Goal: Task Accomplishment & Management: Use online tool/utility

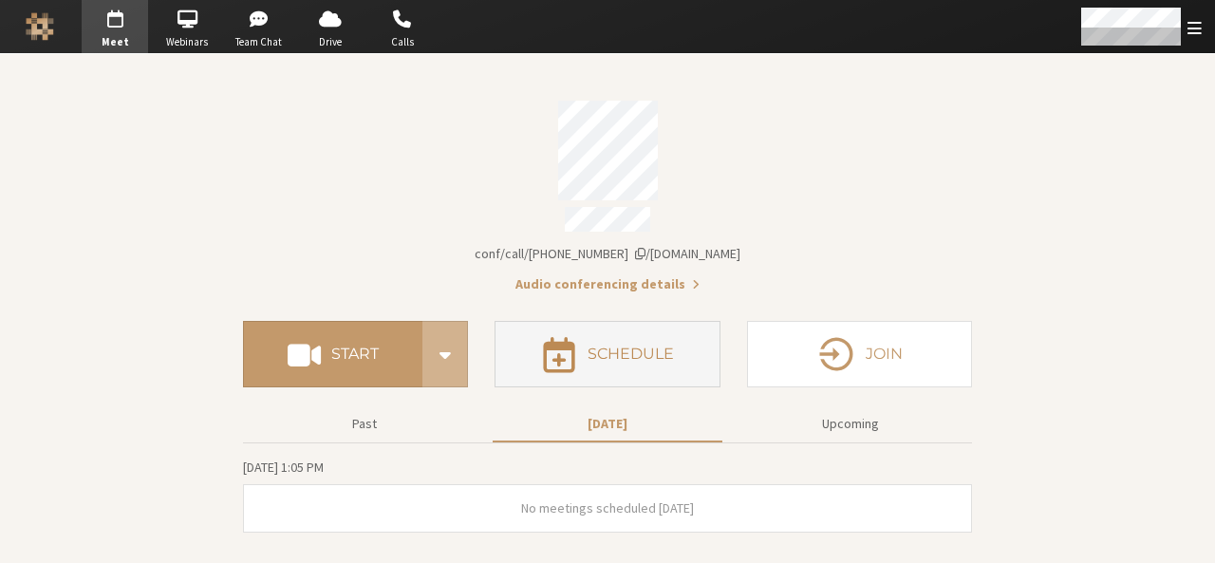
click at [567, 358] on span "button" at bounding box center [559, 353] width 36 height 41
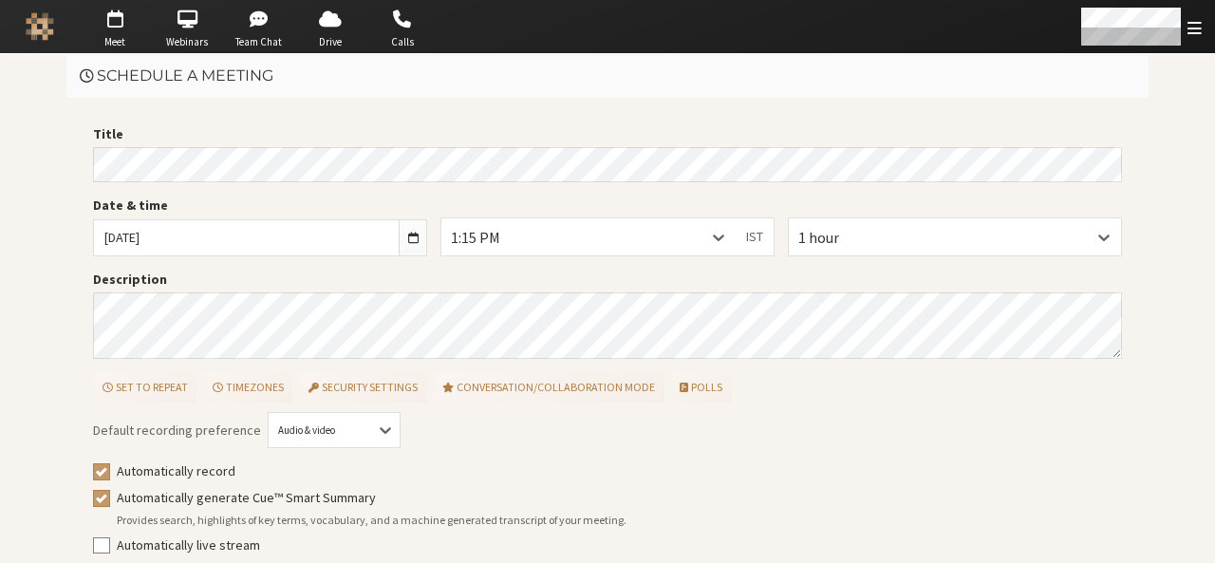
scroll to position [85, 0]
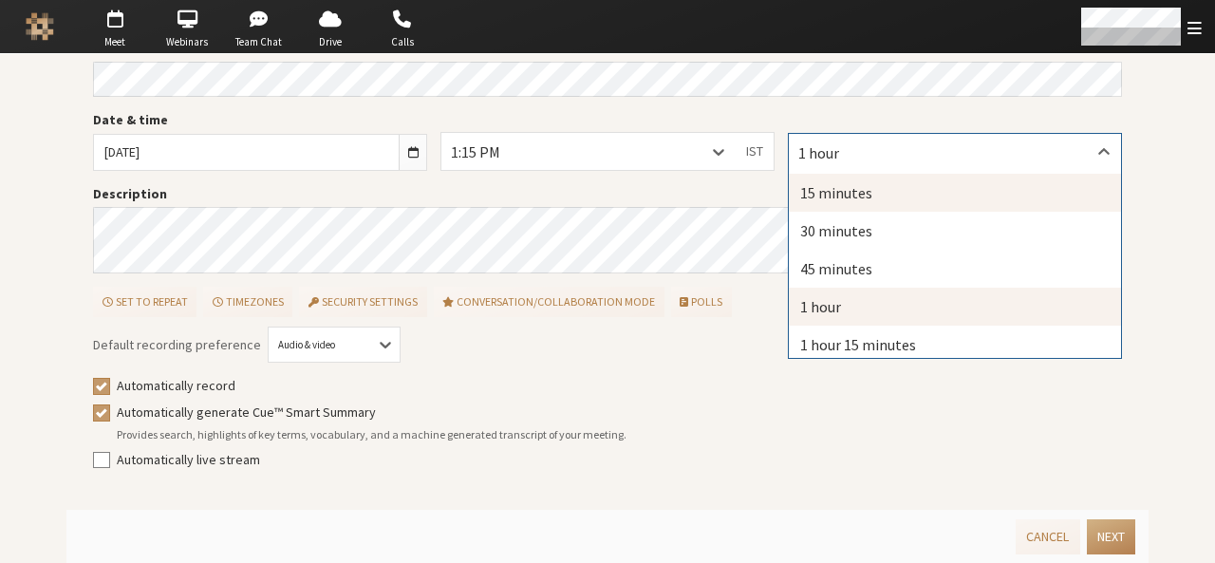
click at [811, 188] on div "15 minutes" at bounding box center [955, 193] width 332 height 38
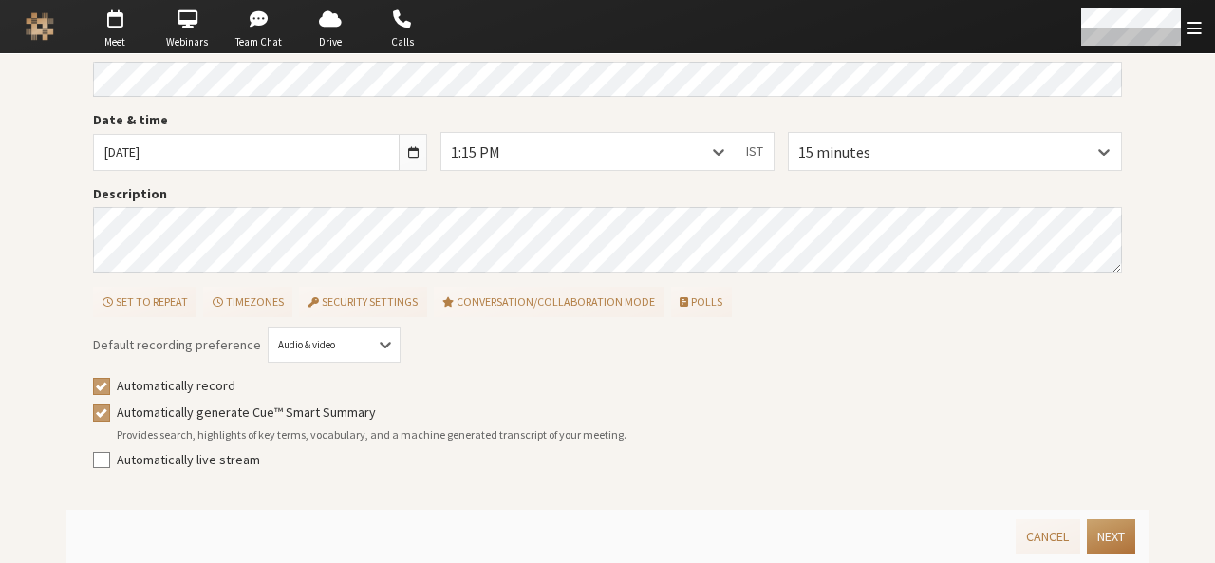
click at [1094, 531] on button "Next" at bounding box center [1111, 536] width 48 height 35
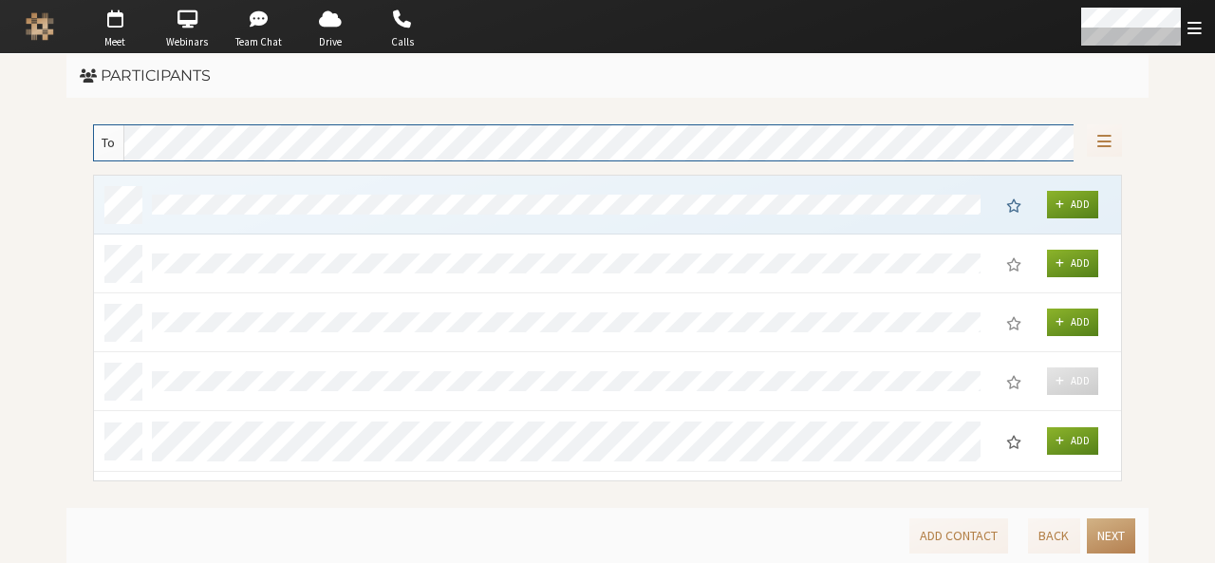
scroll to position [292, 1014]
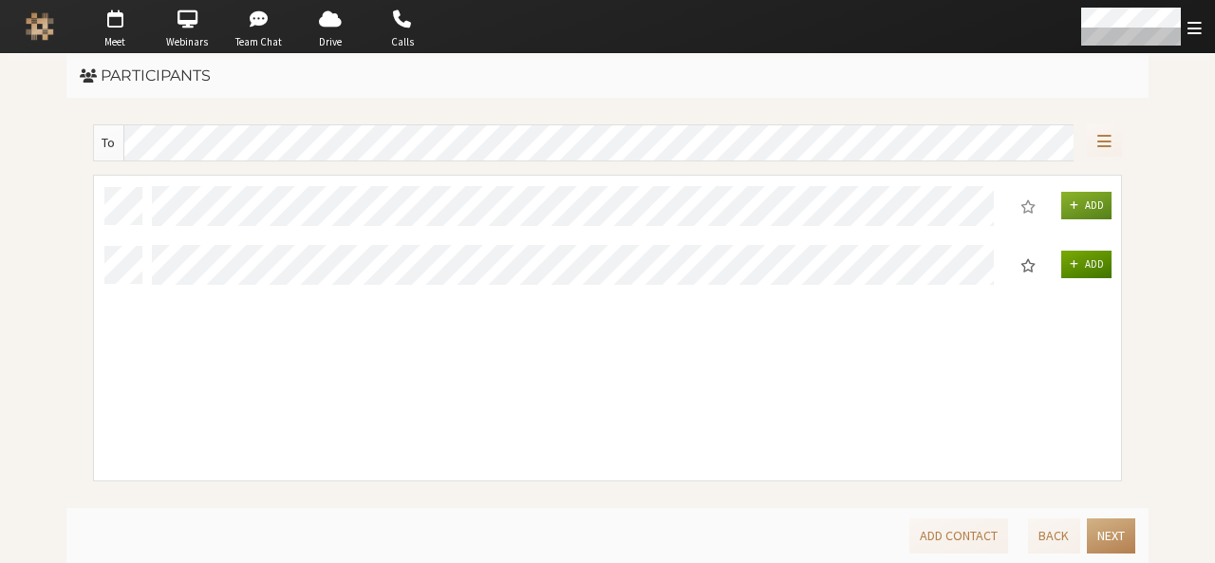
click at [1097, 254] on button "Add" at bounding box center [1087, 265] width 51 height 28
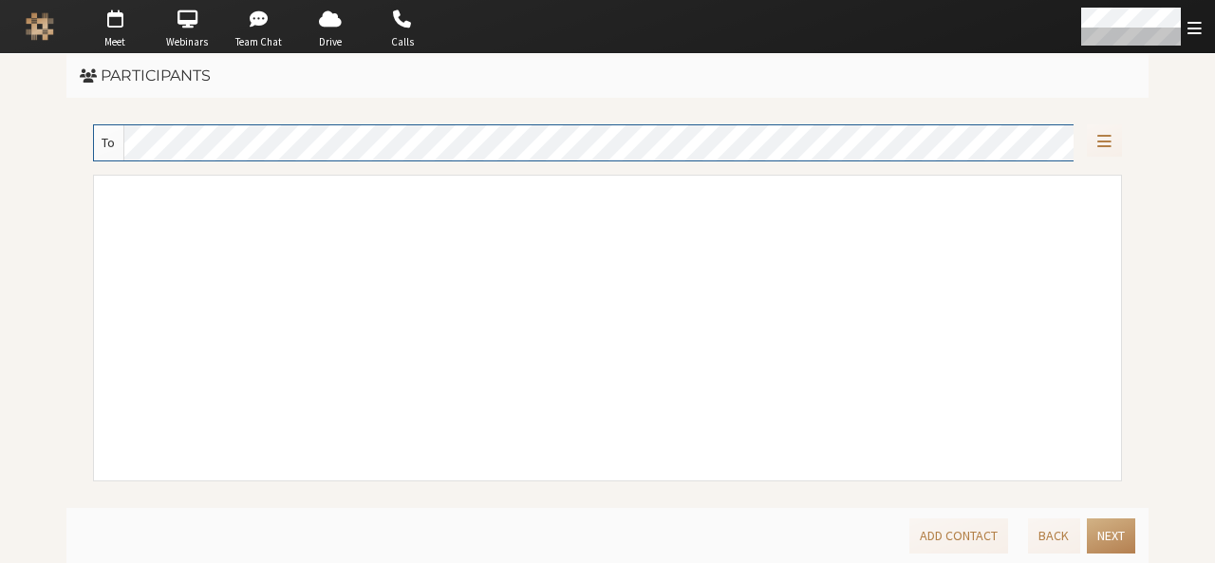
scroll to position [290, 1014]
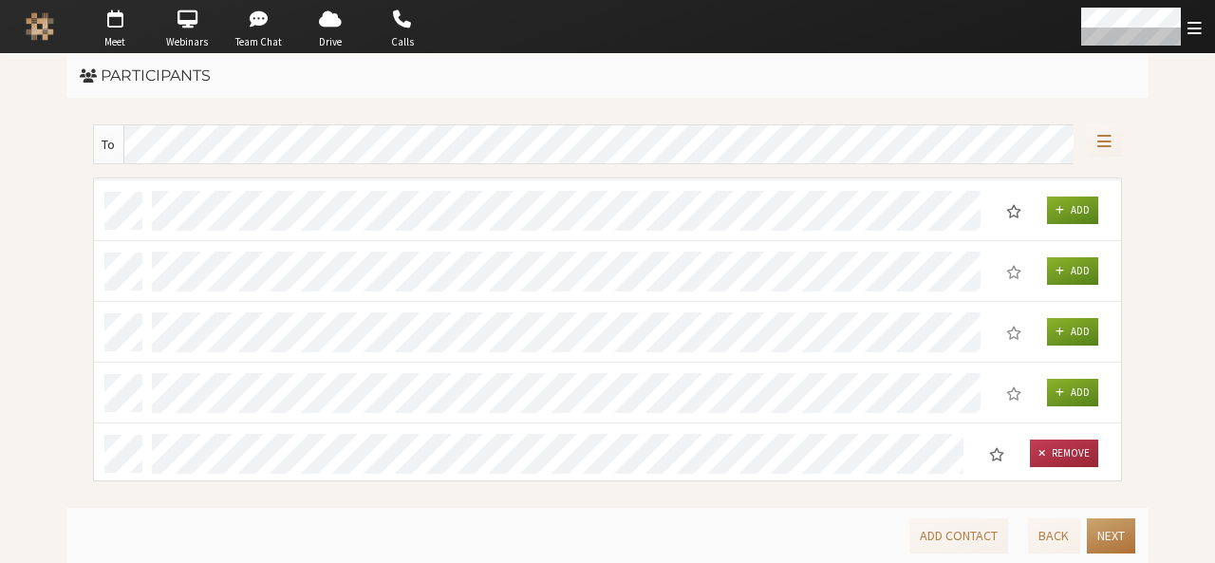
click at [1111, 538] on button "Next" at bounding box center [1111, 535] width 48 height 35
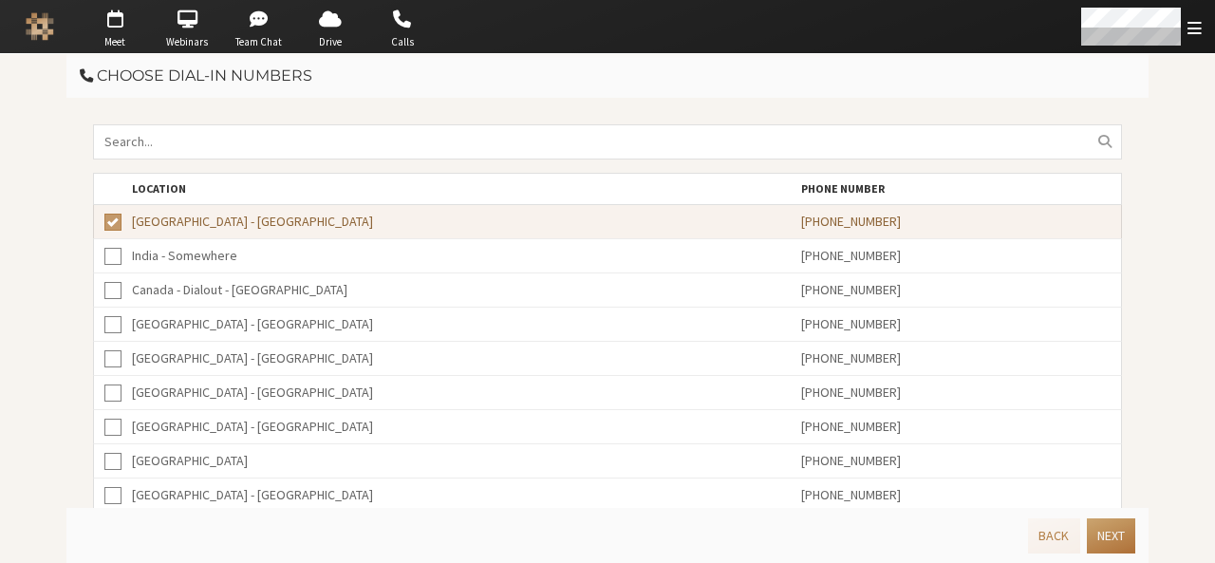
click at [1111, 538] on button "Next" at bounding box center [1111, 535] width 48 height 35
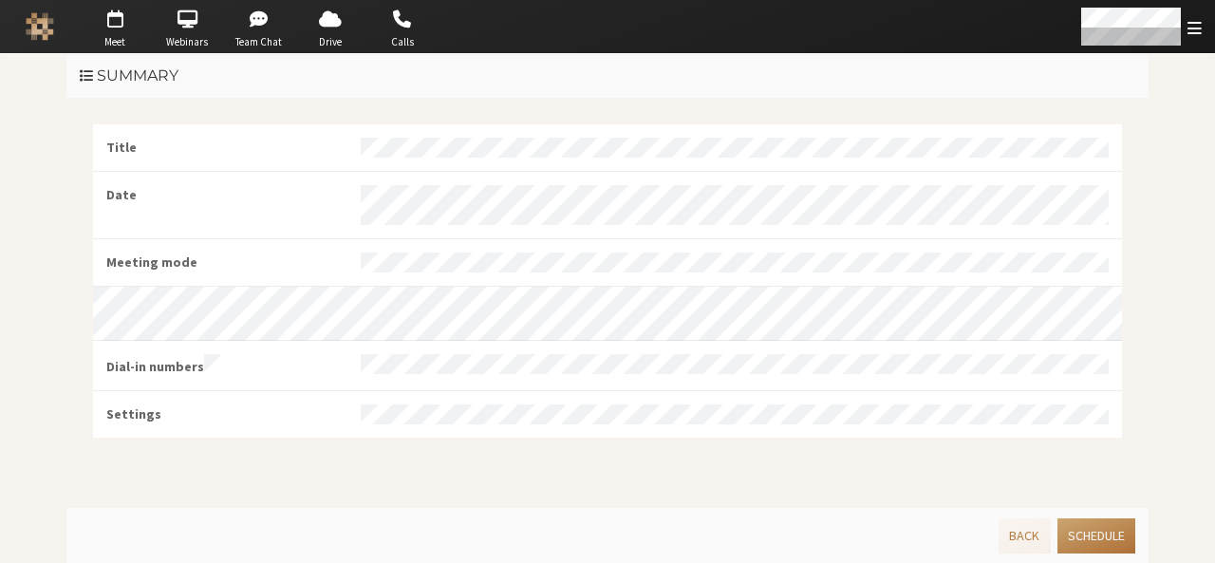
click at [1111, 538] on button "Schedule" at bounding box center [1097, 535] width 78 height 35
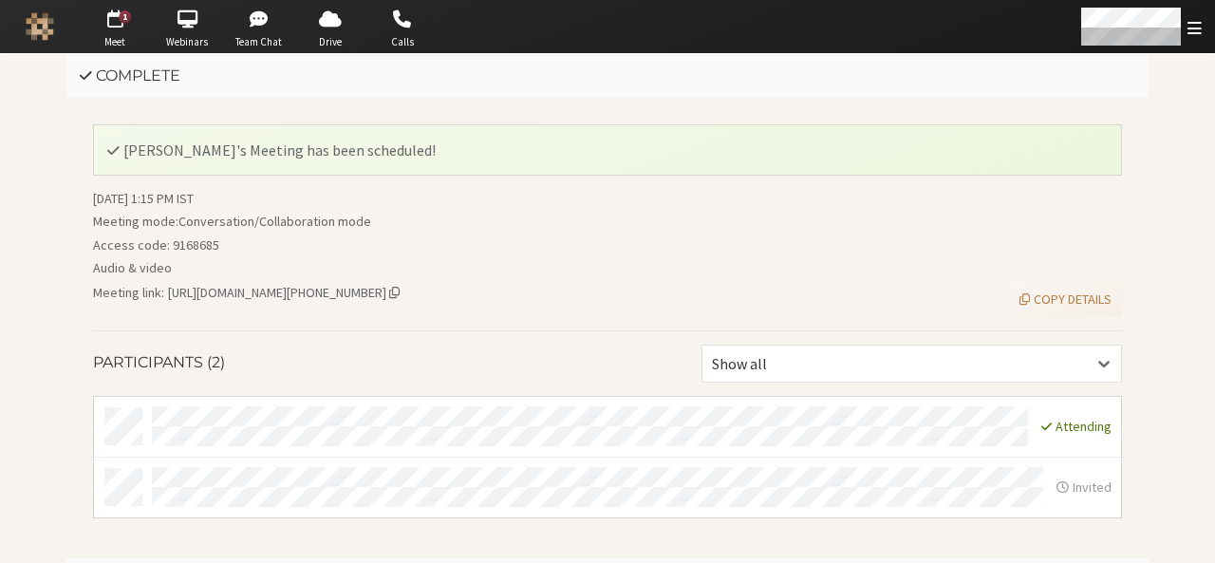
scroll to position [46, 0]
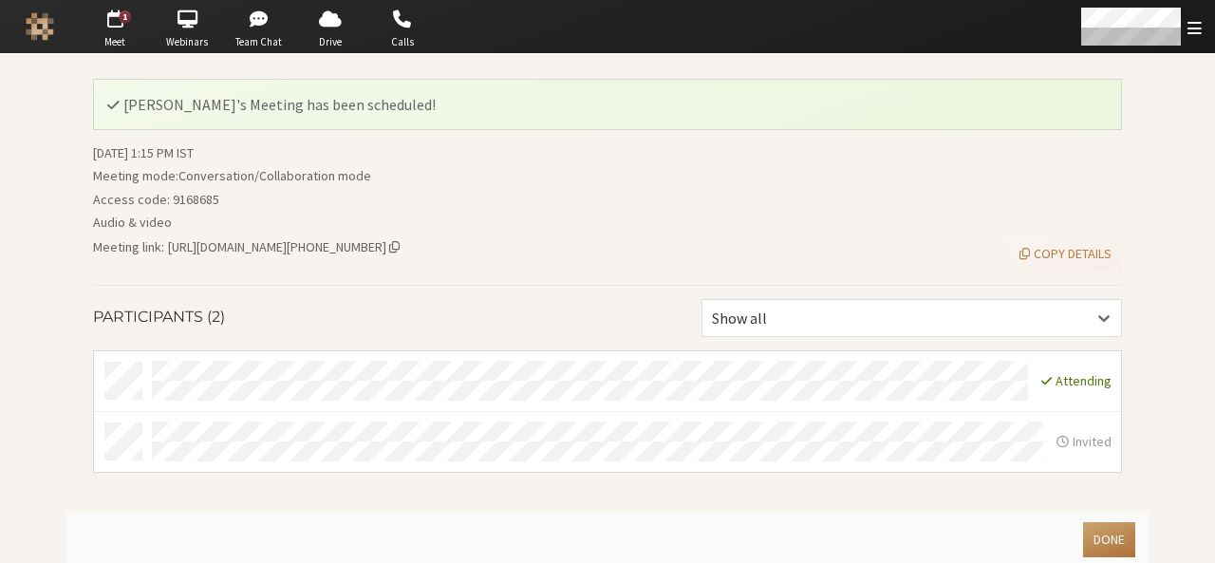
click at [1111, 538] on button "Done" at bounding box center [1109, 539] width 52 height 35
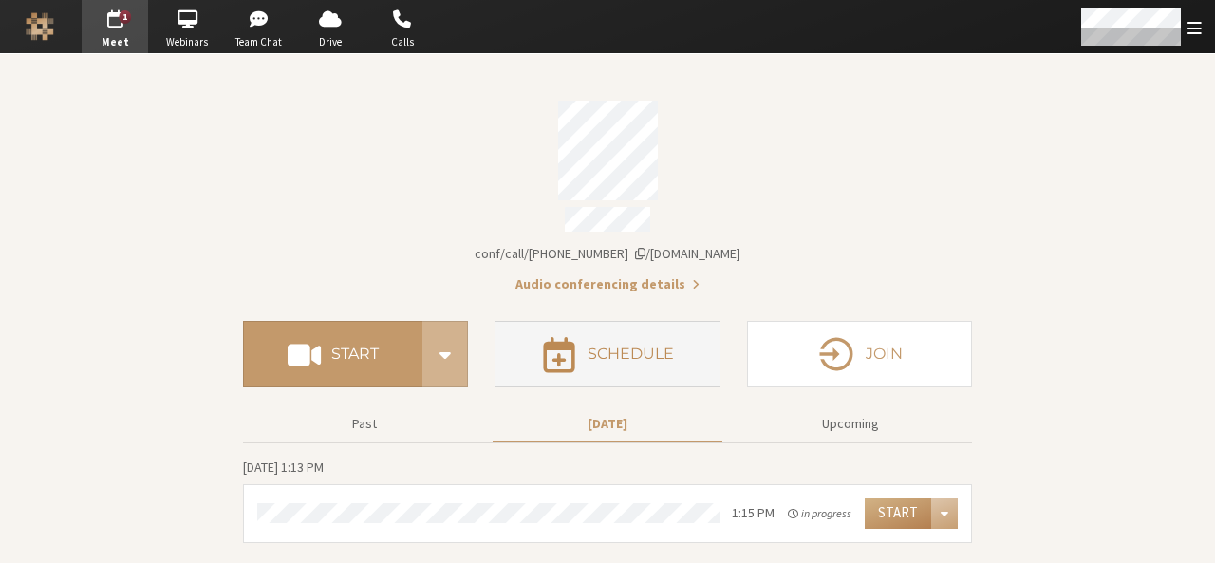
click at [559, 349] on span "button" at bounding box center [559, 353] width 36 height 41
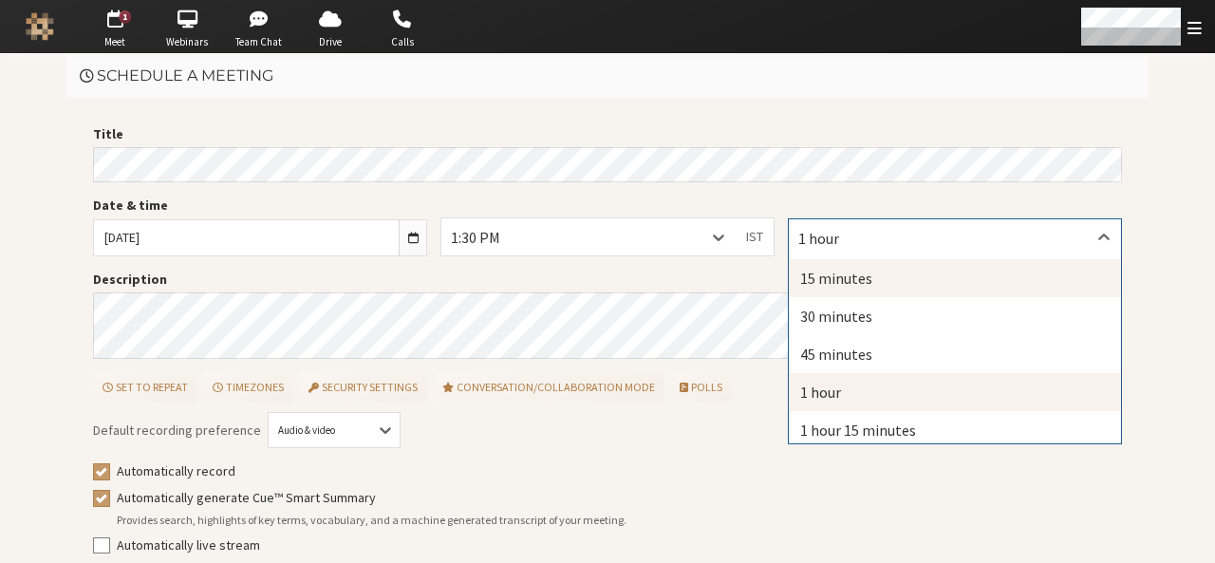
click at [841, 265] on div "15 minutes" at bounding box center [955, 278] width 332 height 38
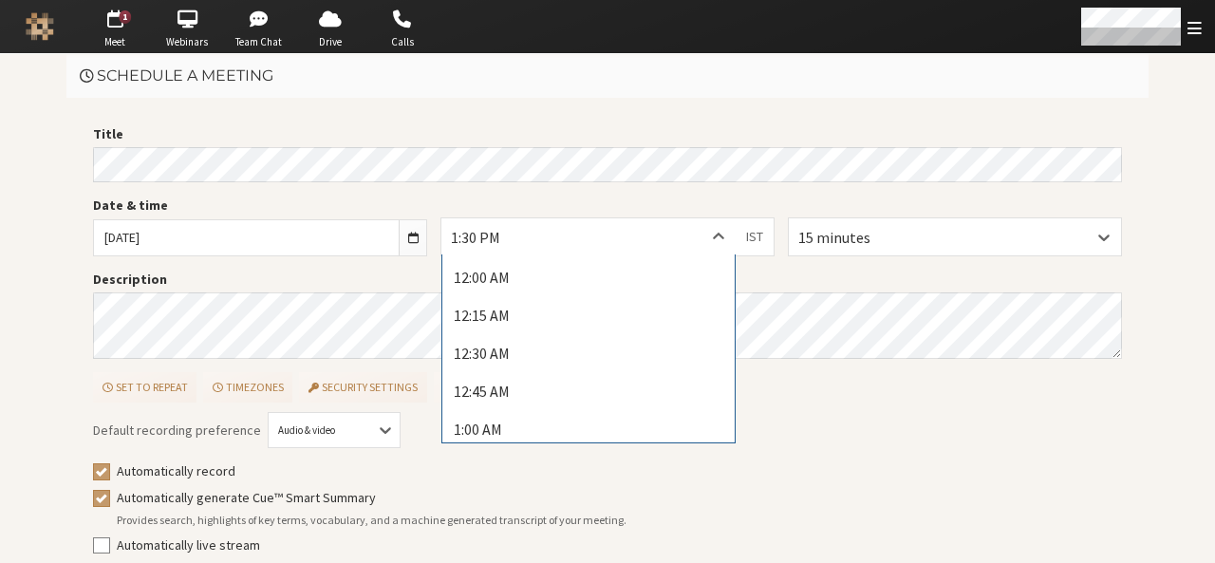
click at [687, 229] on div "1:30 PM" at bounding box center [589, 236] width 294 height 36
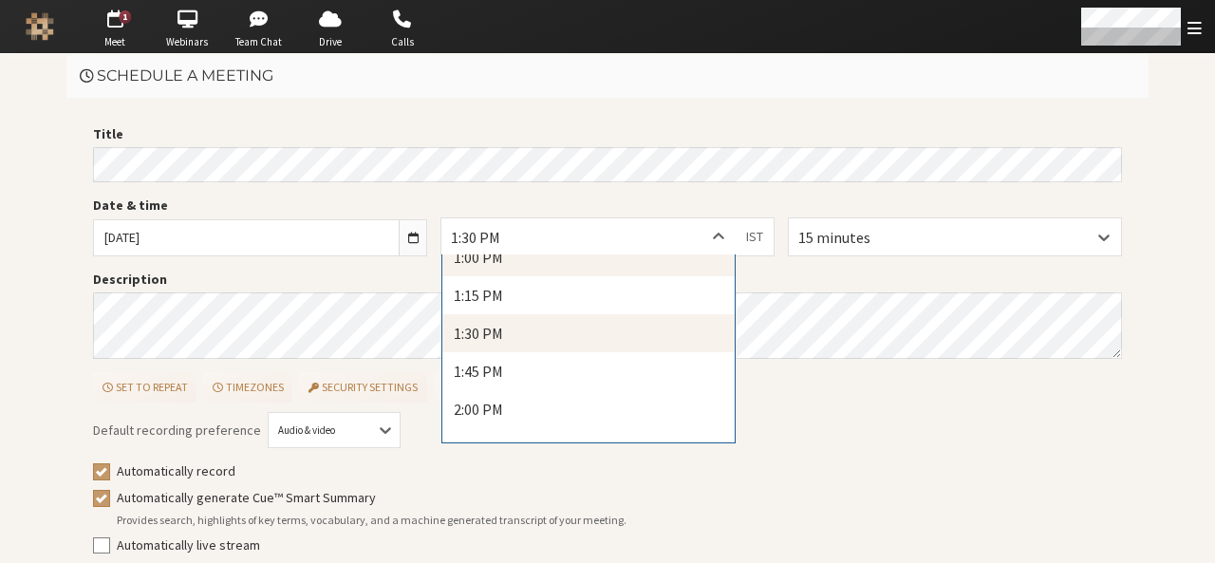
scroll to position [2024, 0]
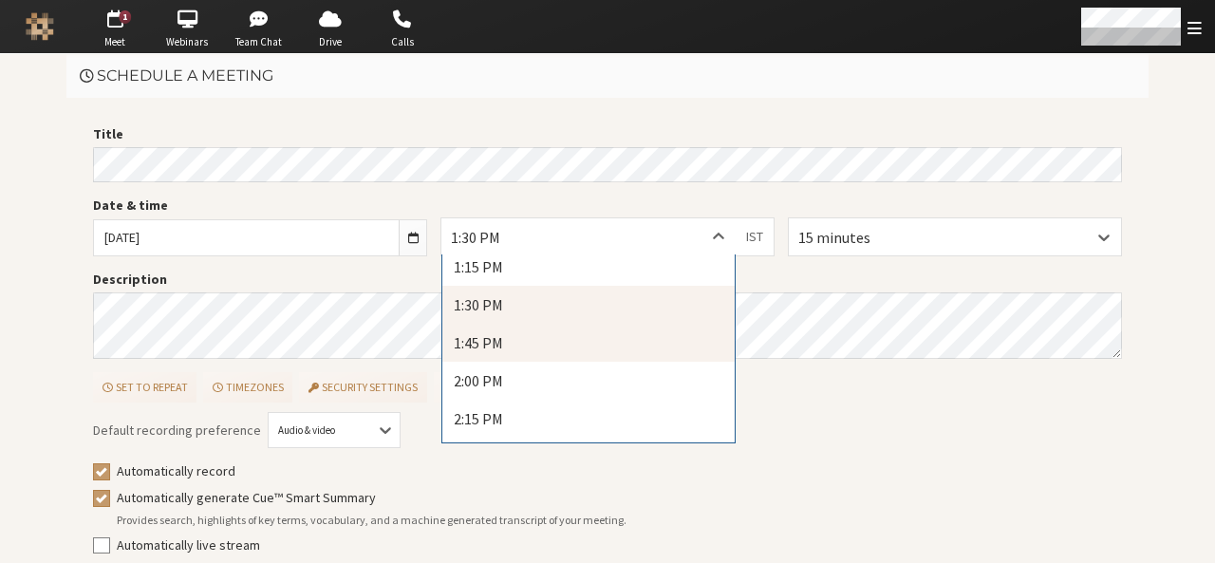
click at [623, 344] on div "1:45 PM" at bounding box center [589, 343] width 292 height 38
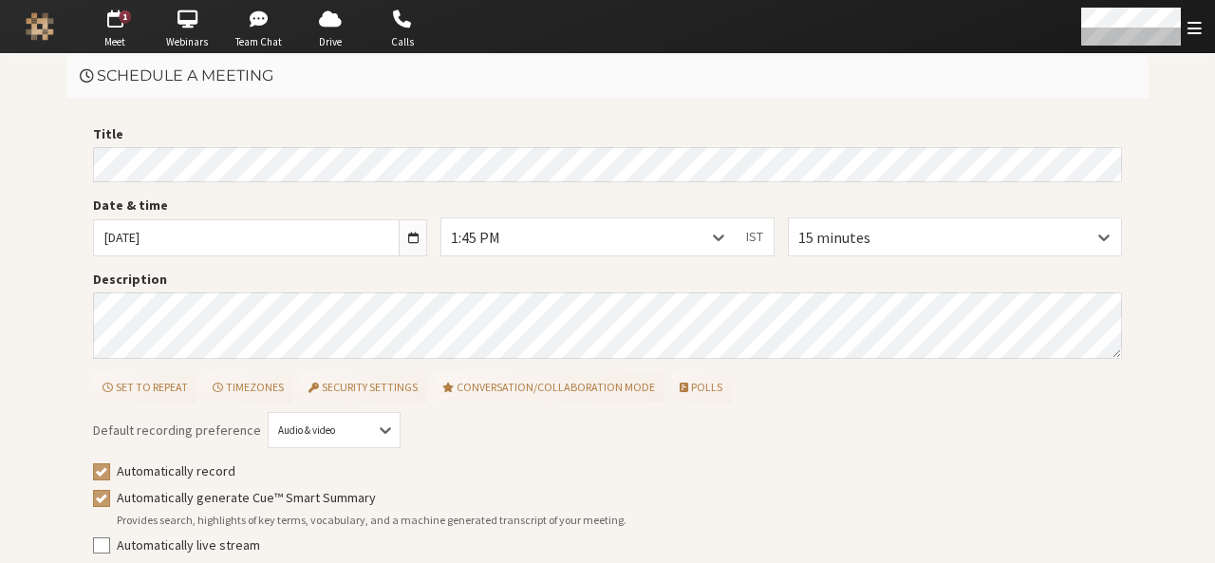
scroll to position [85, 0]
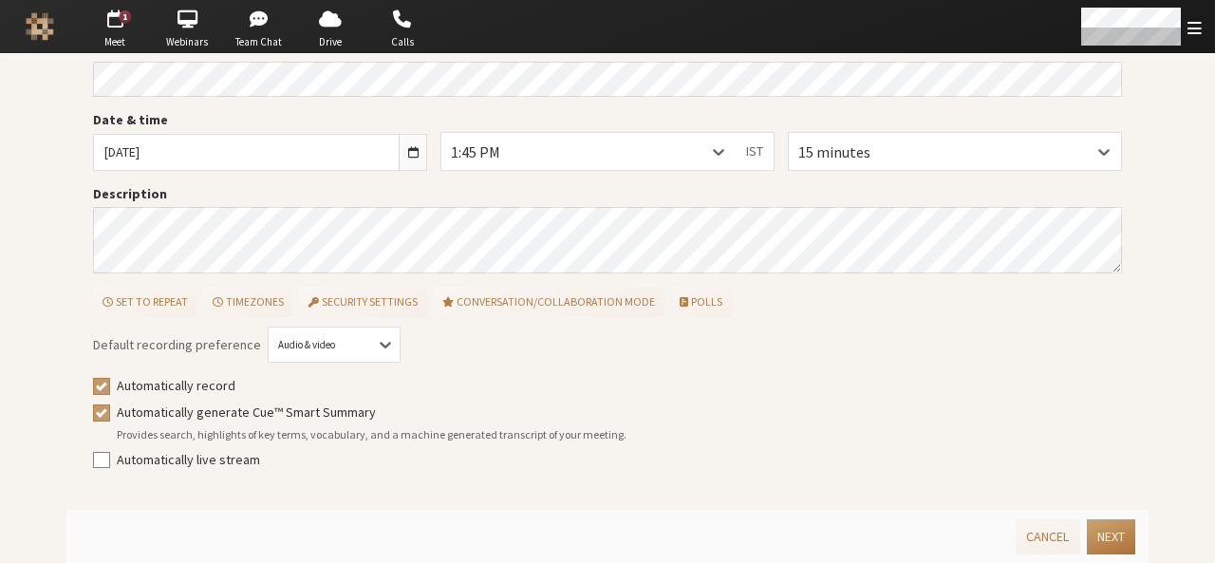
click at [1096, 535] on button "Next" at bounding box center [1111, 536] width 48 height 35
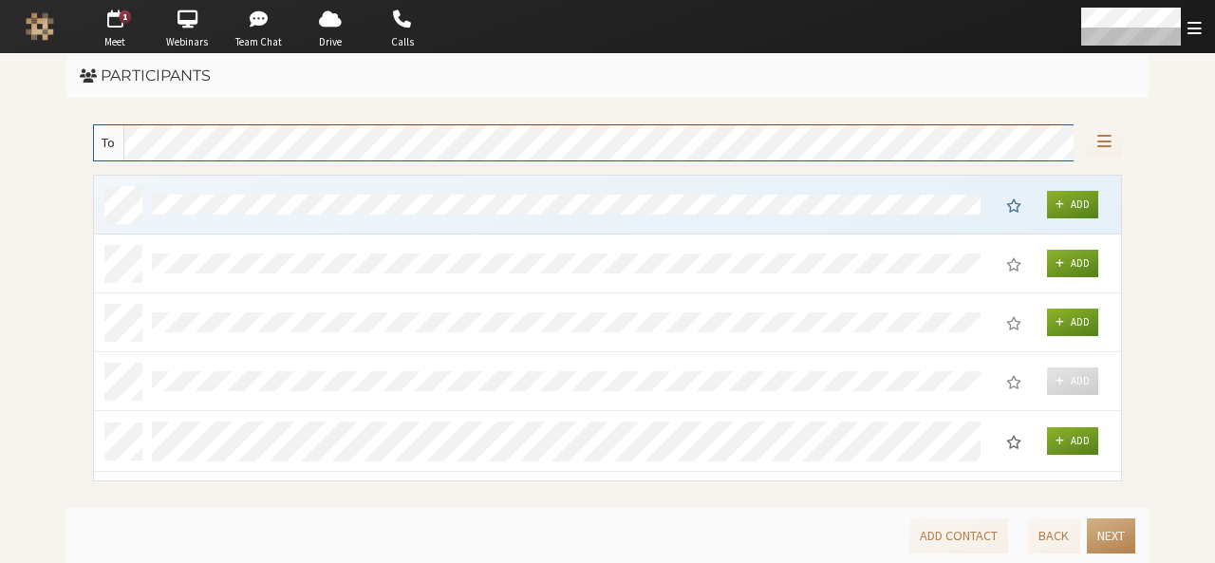
scroll to position [292, 1014]
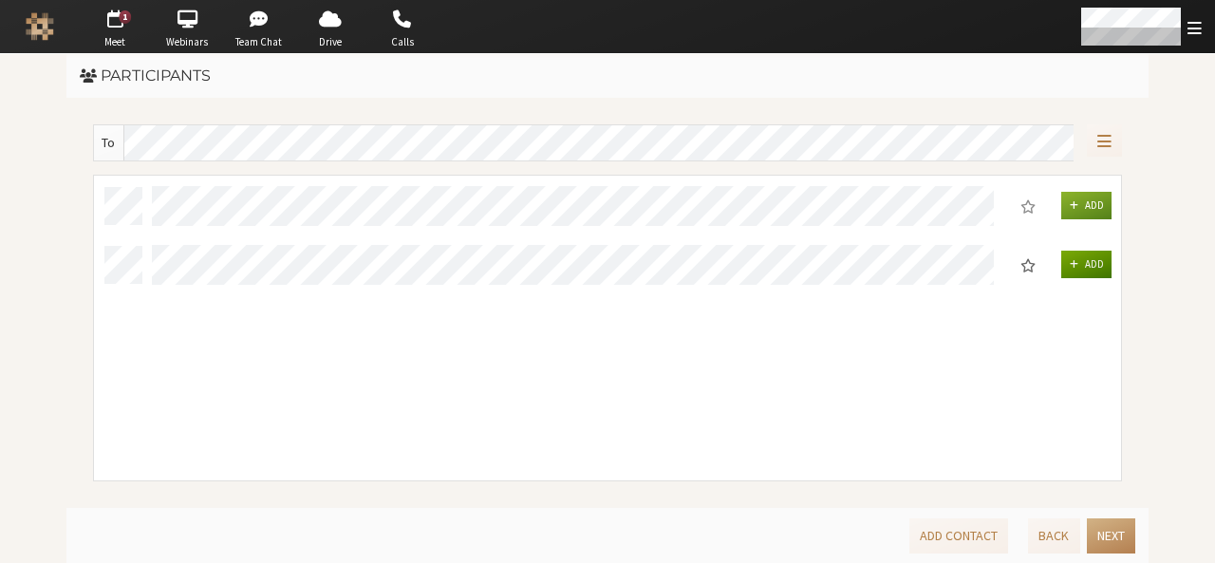
click at [1090, 270] on button "Add" at bounding box center [1087, 265] width 51 height 28
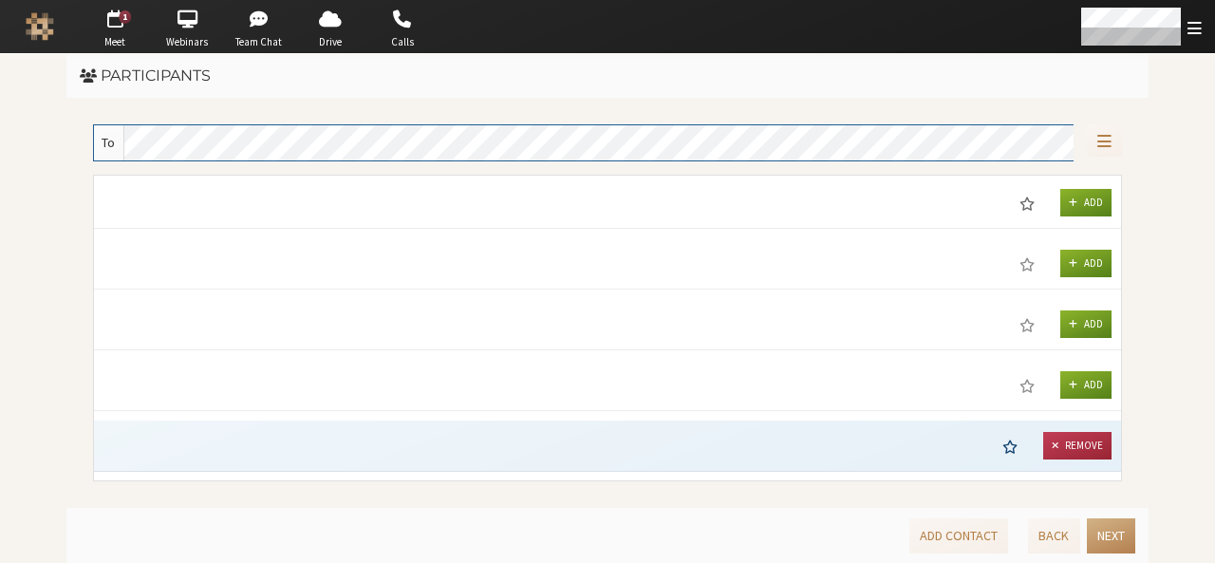
scroll to position [290, 1014]
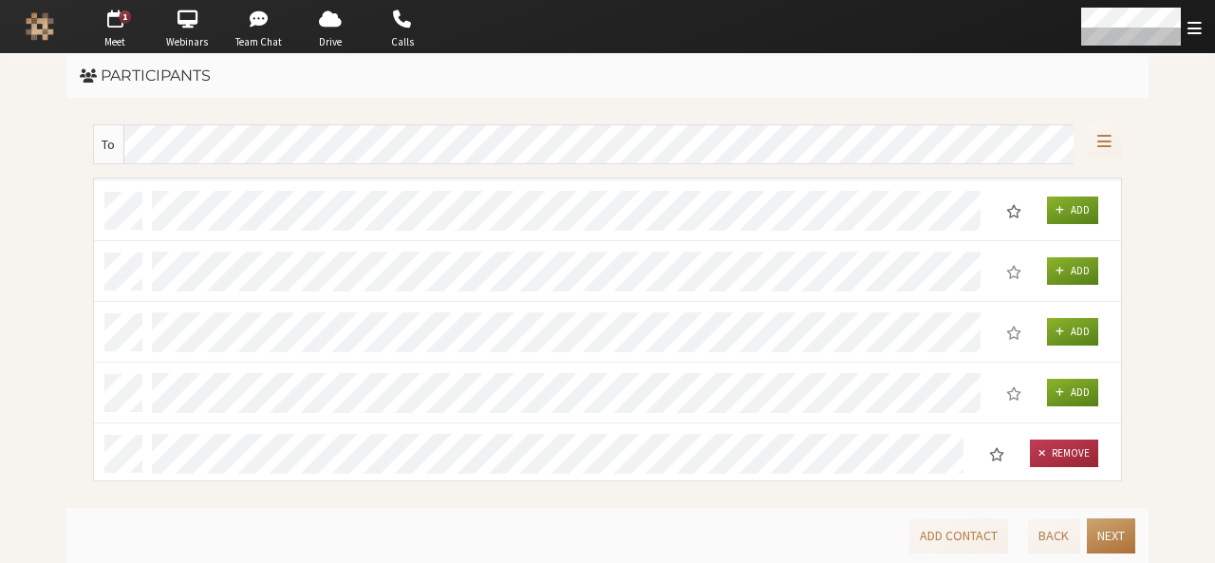
click at [1133, 536] on button "Next" at bounding box center [1111, 535] width 48 height 35
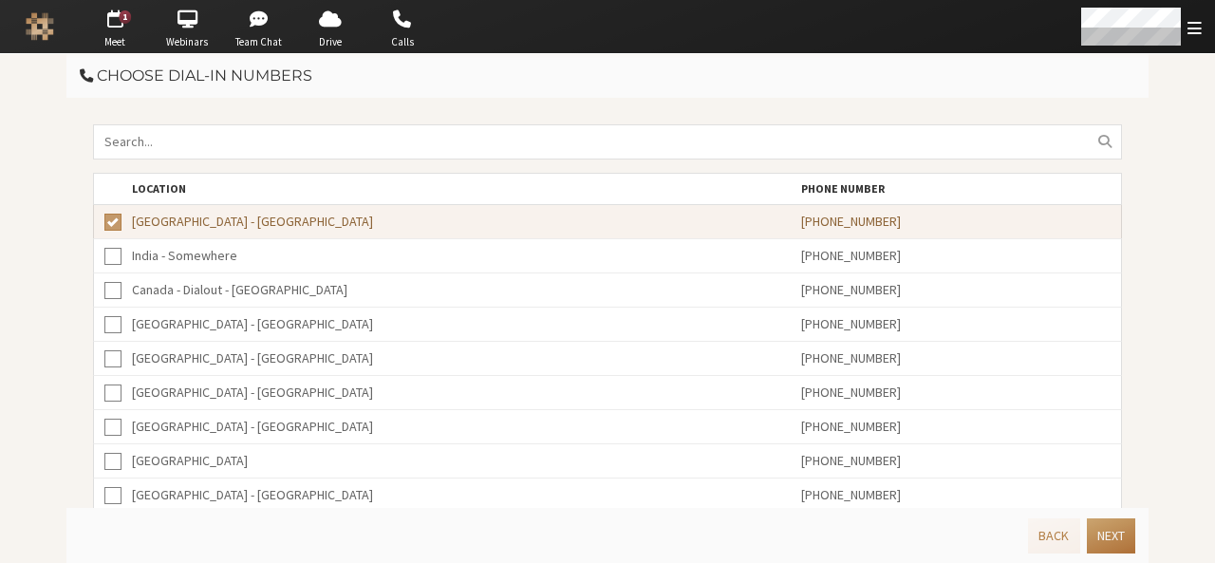
click at [1133, 536] on button "Next" at bounding box center [1111, 535] width 48 height 35
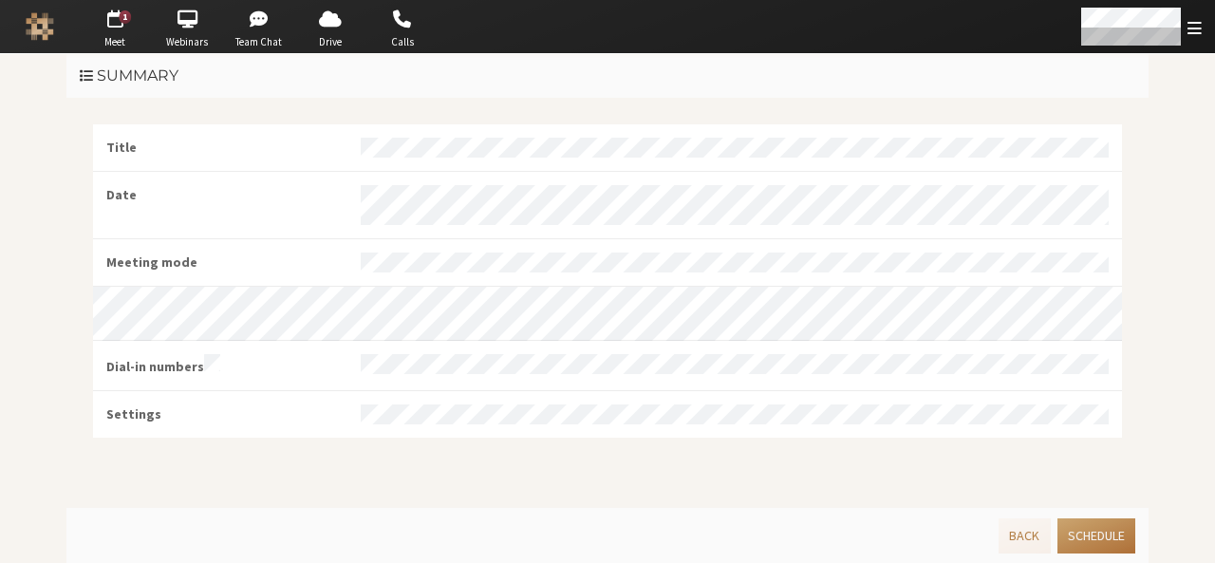
click at [1133, 536] on button "Schedule" at bounding box center [1097, 535] width 78 height 35
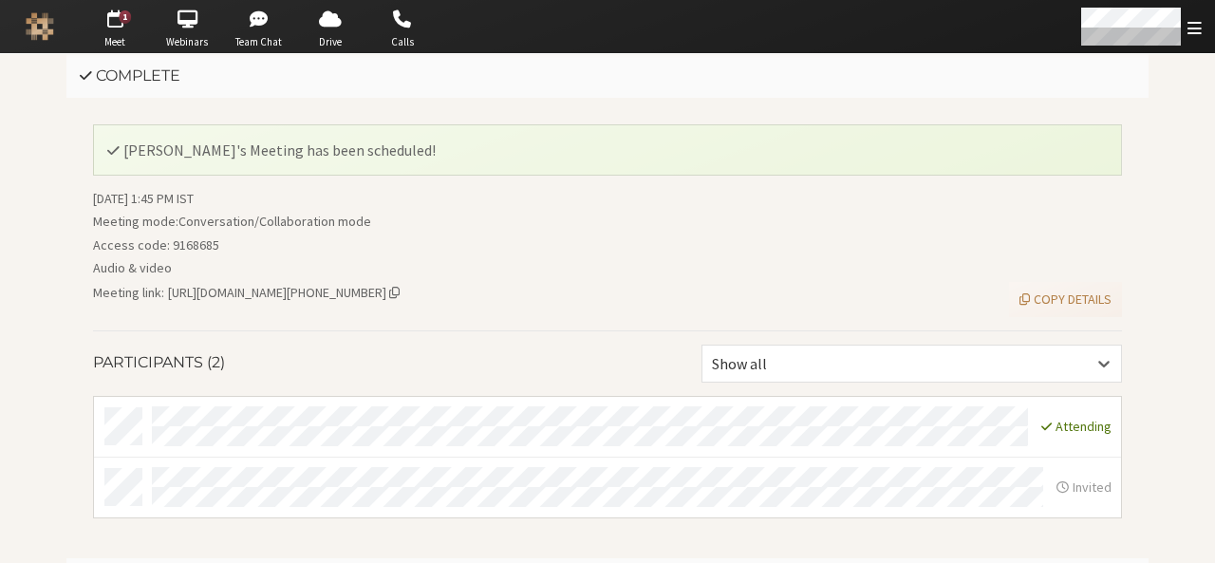
scroll to position [46, 0]
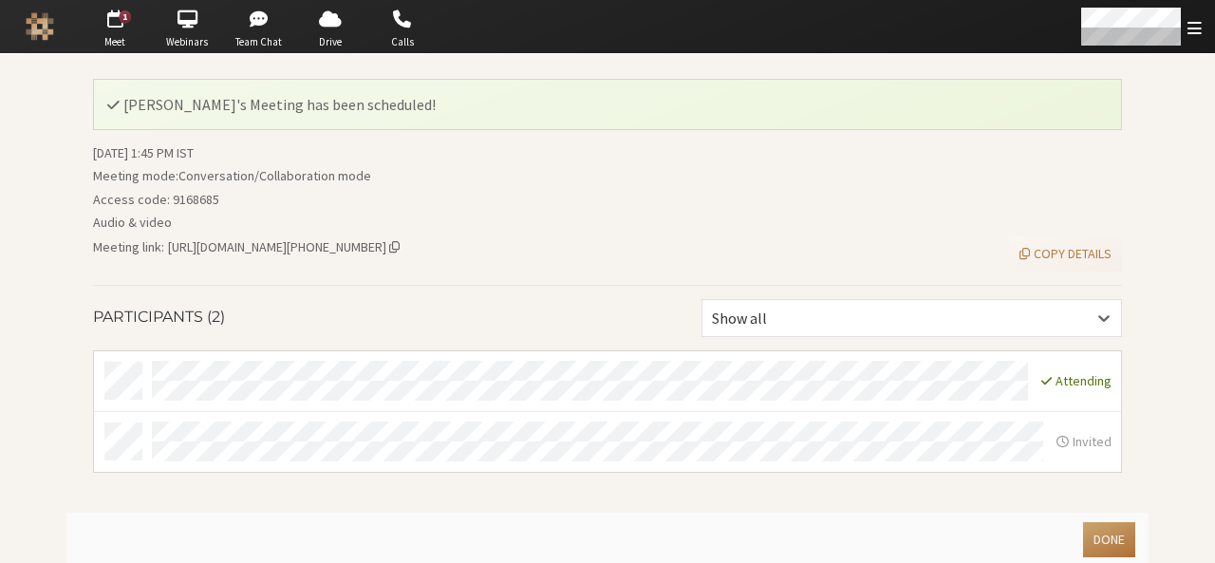
click at [1083, 541] on button "Done" at bounding box center [1109, 539] width 52 height 35
